Goal: Contribute content: Contribute content

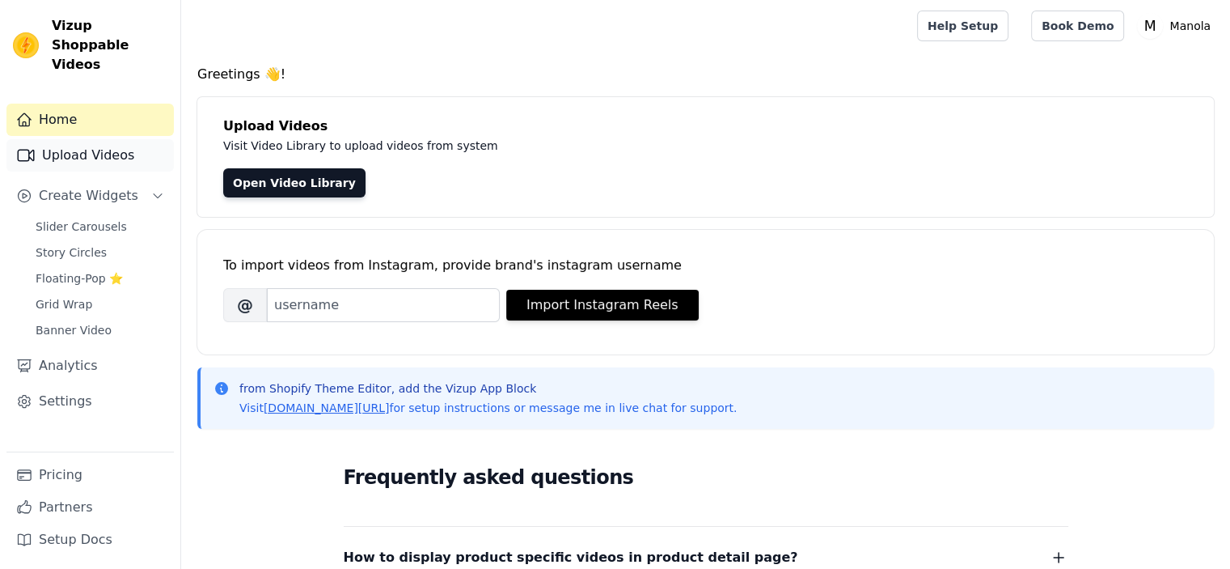
click at [19, 150] on icon "Sidebar" at bounding box center [26, 155] width 16 height 11
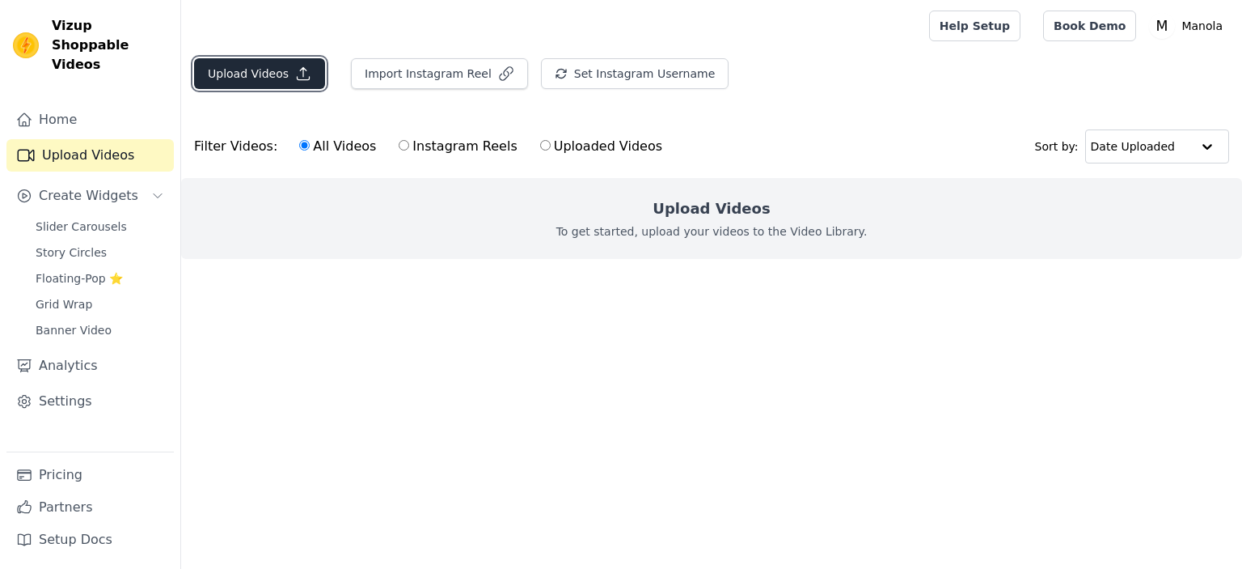
click at [264, 77] on button "Upload Videos" at bounding box center [259, 73] width 131 height 31
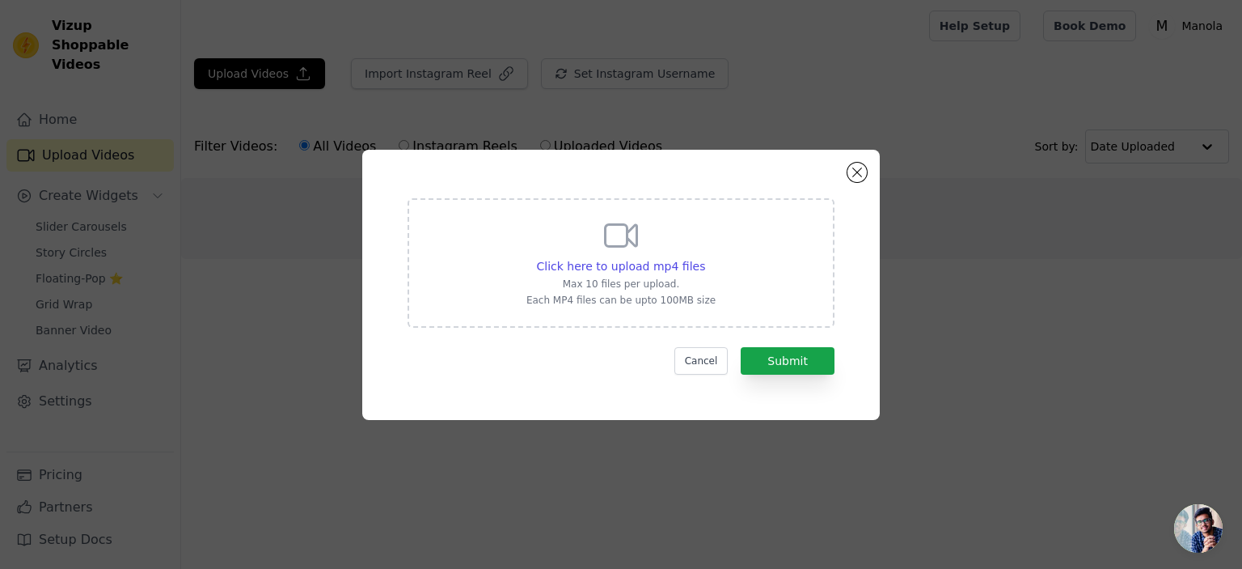
click at [607, 253] on icon at bounding box center [621, 235] width 39 height 39
click at [704, 257] on input "Click here to upload mp4 files Max 10 files per upload. Each MP4 files can be u…" at bounding box center [704, 257] width 1 height 1
type input "C:\fakepath\6815184-uhd_2160_3744_30fps.mp4"
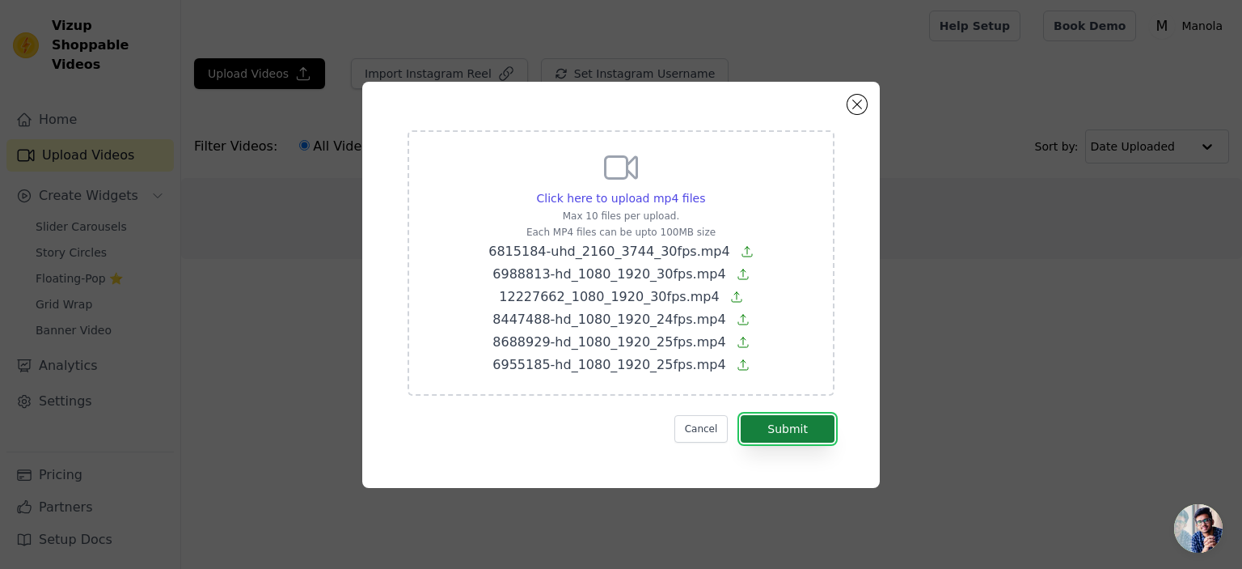
click at [789, 426] on button "Submit" at bounding box center [788, 428] width 94 height 27
